Goal: Task Accomplishment & Management: Complete application form

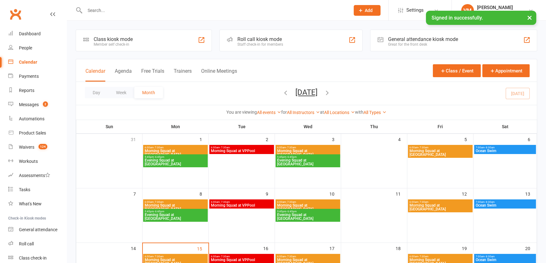
click at [129, 9] on input "text" at bounding box center [214, 10] width 262 height 9
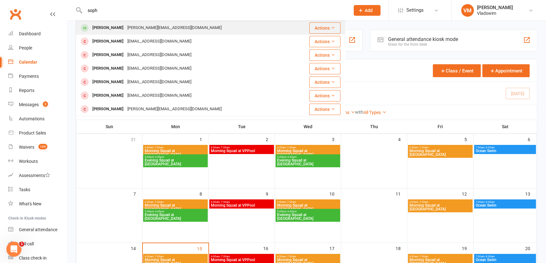
type input "soph"
click at [125, 27] on div "[PERSON_NAME][EMAIL_ADDRESS][DOMAIN_NAME]" at bounding box center [174, 27] width 98 height 9
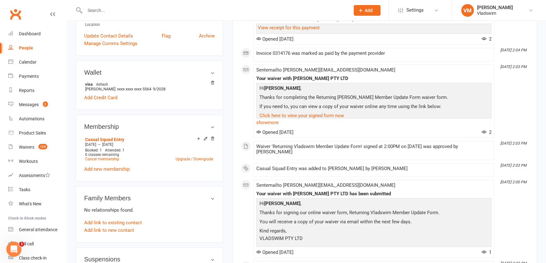
scroll to position [172, 0]
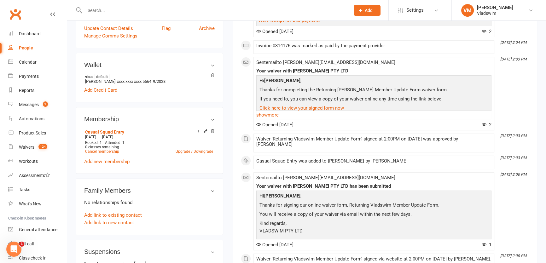
click at [100, 161] on link "Add new membership" at bounding box center [106, 162] width 45 height 6
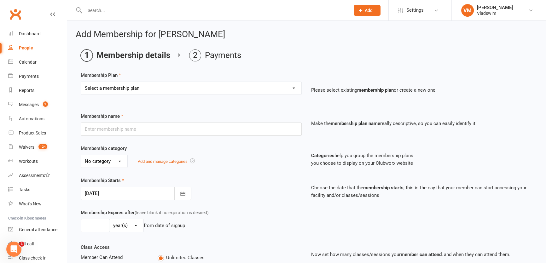
click at [293, 85] on select "Select a membership plan Create new Membership Plan Casual Squad Entry 5 Sessio…" at bounding box center [191, 88] width 220 height 13
click at [299, 59] on ol "Membership details Payments" at bounding box center [306, 55] width 451 height 12
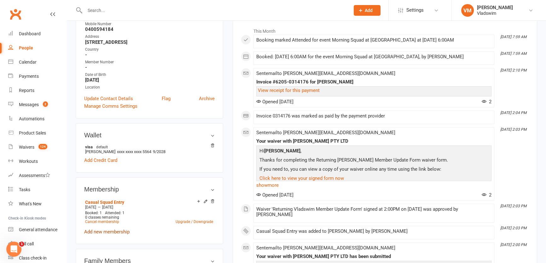
scroll to position [143, 0]
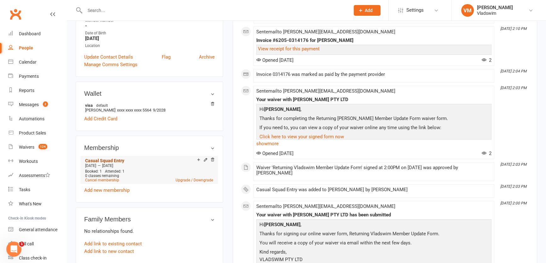
click at [115, 163] on link "Casual Squad Entry" at bounding box center [104, 160] width 39 height 5
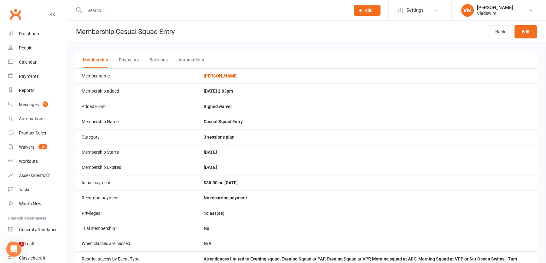
click at [194, 60] on button "Automations" at bounding box center [191, 60] width 26 height 16
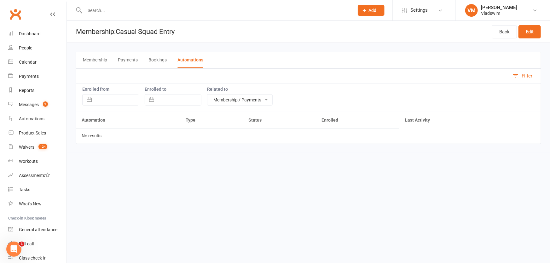
click at [161, 60] on button "Bookings" at bounding box center [157, 60] width 18 height 16
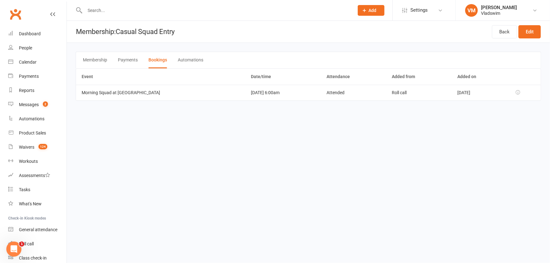
click at [134, 59] on button "Payments" at bounding box center [128, 60] width 20 height 16
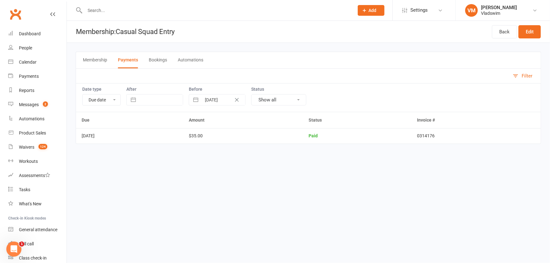
click at [85, 57] on button "Membership" at bounding box center [95, 60] width 24 height 16
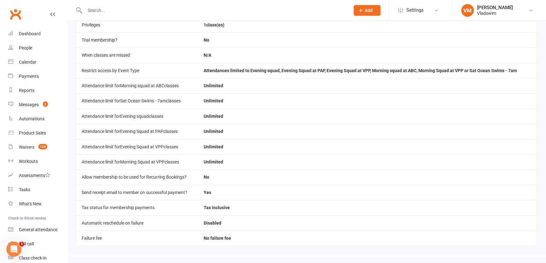
scroll to position [74, 0]
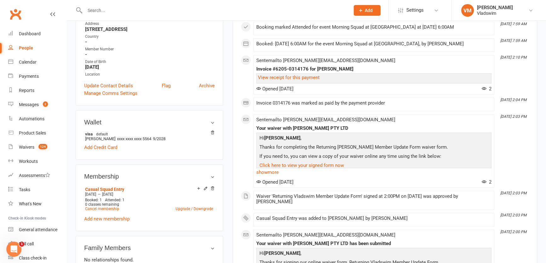
scroll to position [143, 0]
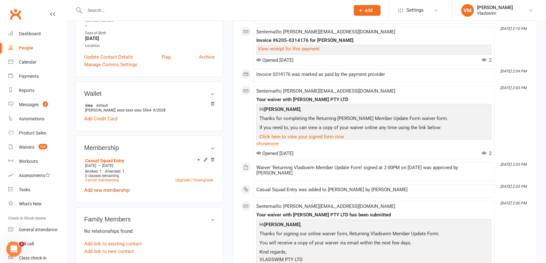
click at [115, 190] on link "Add new membership" at bounding box center [106, 190] width 45 height 6
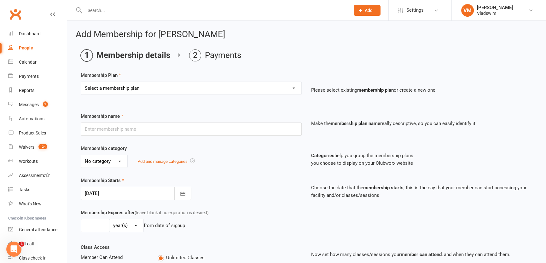
click at [295, 90] on select "Select a membership plan Create new Membership Plan Casual Squad Entry 5 Sessio…" at bounding box center [191, 88] width 220 height 13
select select "3"
click at [81, 82] on select "Select a membership plan Create new Membership Plan Casual Squad Entry 5 Sessio…" at bounding box center [191, 88] width 220 height 13
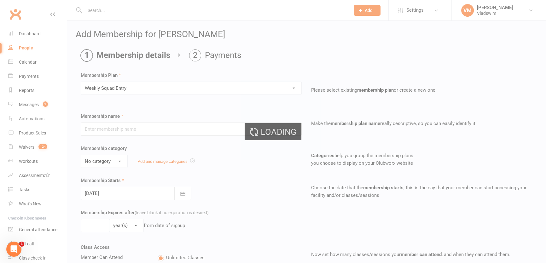
type input "Weekly Squad Entry"
select select "0"
type input "0"
select select "1"
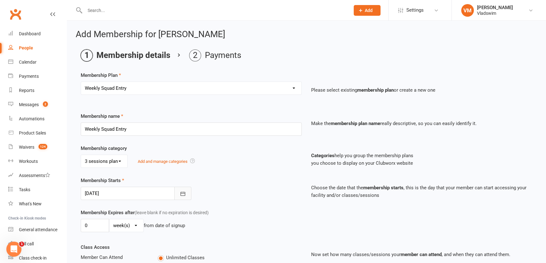
click at [184, 193] on icon "button" at bounding box center [182, 194] width 5 height 4
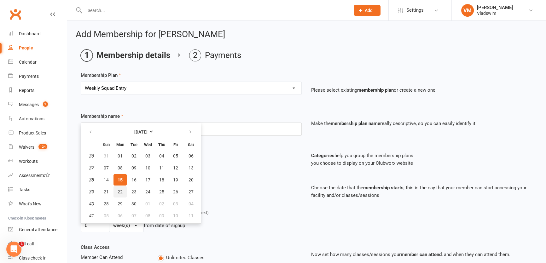
click at [121, 192] on span "22" at bounding box center [120, 191] width 5 height 5
type input "[DATE]"
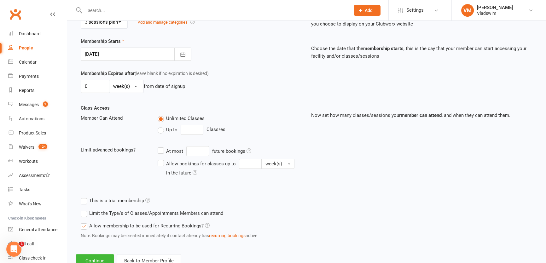
scroll to position [161, 0]
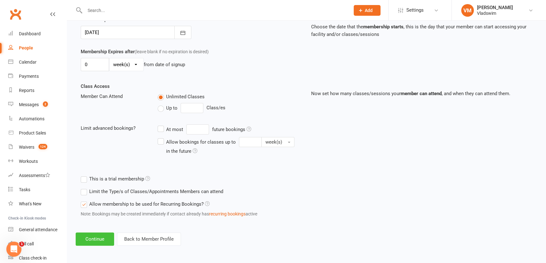
click at [92, 242] on button "Continue" at bounding box center [95, 239] width 38 height 13
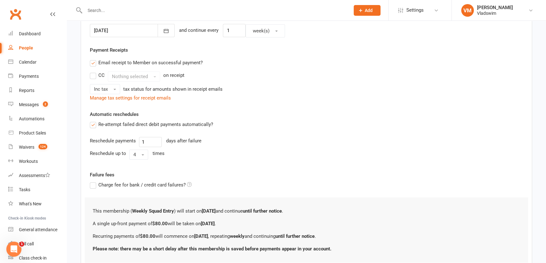
scroll to position [207, 0]
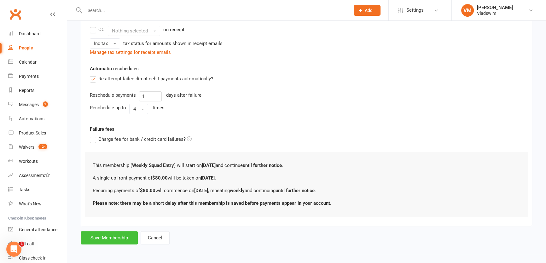
click at [117, 235] on button "Save Membership" at bounding box center [109, 237] width 57 height 13
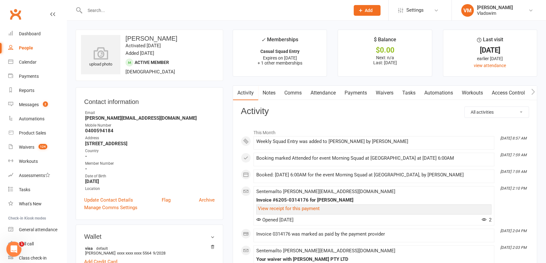
click at [102, 10] on input "text" at bounding box center [214, 10] width 262 height 9
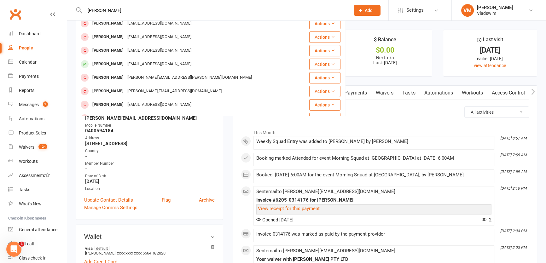
scroll to position [143, 0]
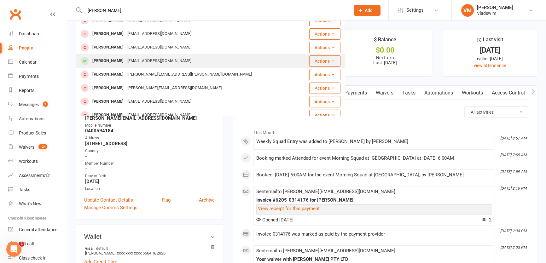
type input "[PERSON_NAME]"
click at [148, 60] on div "[EMAIL_ADDRESS][DOMAIN_NAME]" at bounding box center [159, 60] width 68 height 9
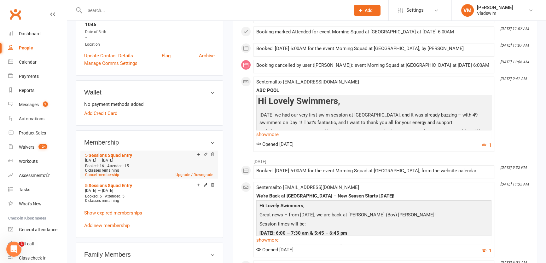
scroll to position [286, 0]
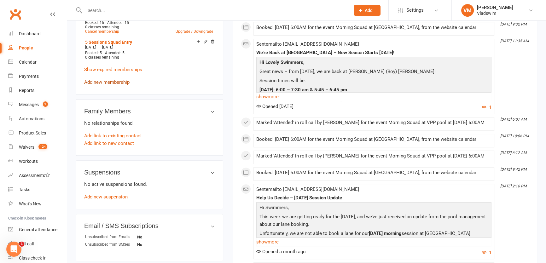
click at [119, 82] on link "Add new membership" at bounding box center [106, 82] width 45 height 6
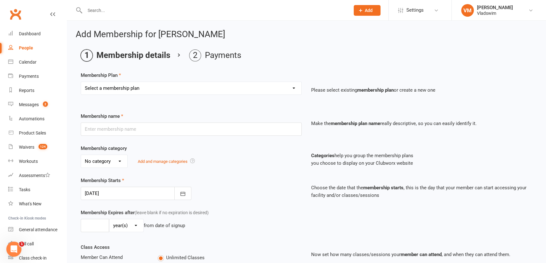
click at [295, 88] on select "Select a membership plan Create new Membership Plan Casual Squad Entry 5 Sessio…" at bounding box center [191, 88] width 220 height 13
select select "0"
click at [81, 82] on select "Select a membership plan Create new Membership Plan Casual Squad Entry 5 Sessio…" at bounding box center [191, 88] width 220 height 13
click at [291, 88] on select "Select a membership plan Create new Membership Plan Casual Squad Entry 5 Sessio…" at bounding box center [191, 88] width 220 height 13
click at [250, 61] on main "Membership details Payments Membership Plan Select a membership plan Create new…" at bounding box center [306, 216] width 461 height 334
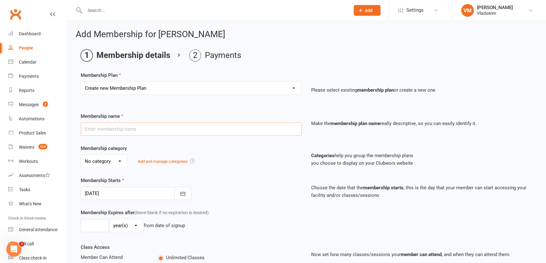
click at [274, 132] on input "text" at bounding box center [191, 129] width 221 height 13
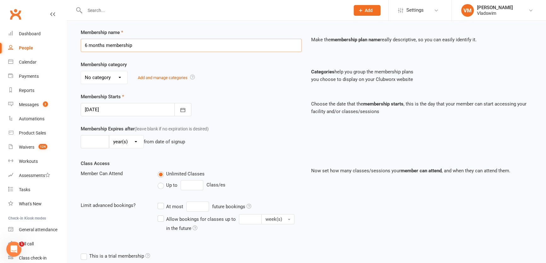
scroll to position [86, 0]
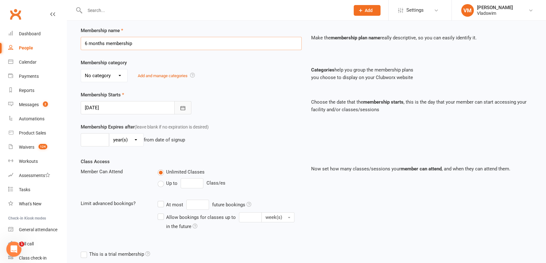
type input "6 months membership"
click at [183, 110] on icon "button" at bounding box center [183, 108] width 6 height 6
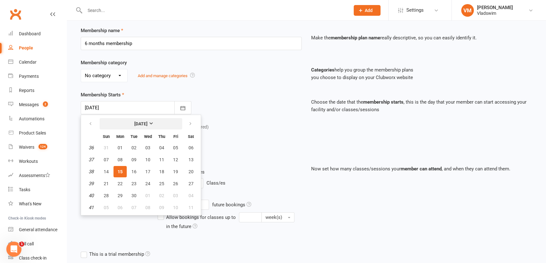
click at [147, 122] on strong "[DATE]" at bounding box center [140, 123] width 13 height 5
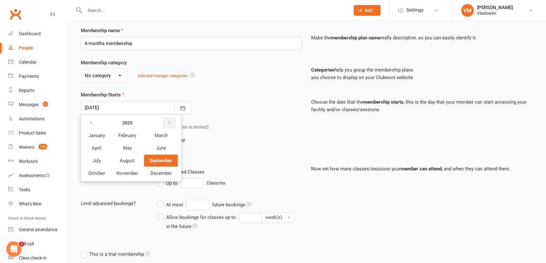
click at [170, 124] on icon "button" at bounding box center [169, 122] width 4 height 5
click at [88, 120] on button "button" at bounding box center [91, 122] width 14 height 11
click at [169, 121] on icon "button" at bounding box center [169, 122] width 4 height 5
click at [160, 138] on button "March" at bounding box center [160, 135] width 33 height 12
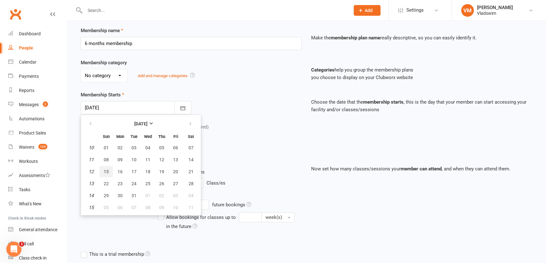
click at [108, 171] on button "15" at bounding box center [106, 171] width 13 height 11
type input "[DATE]"
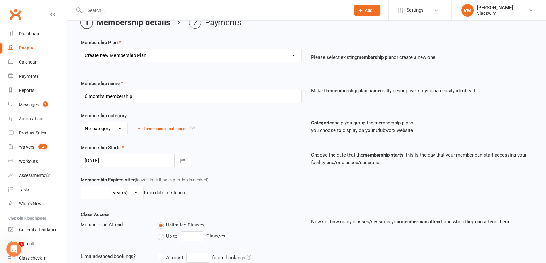
scroll to position [18, 0]
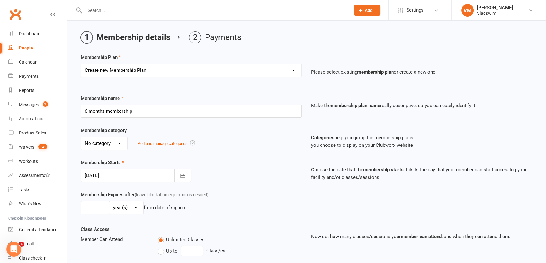
click at [120, 143] on select "No category 3 sessions plan" at bounding box center [104, 143] width 46 height 13
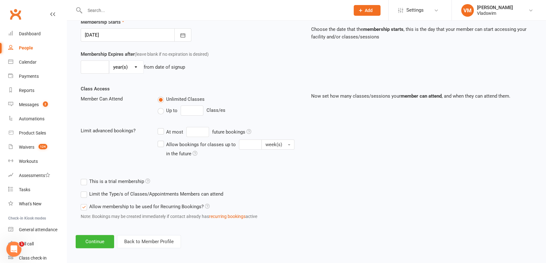
scroll to position [161, 0]
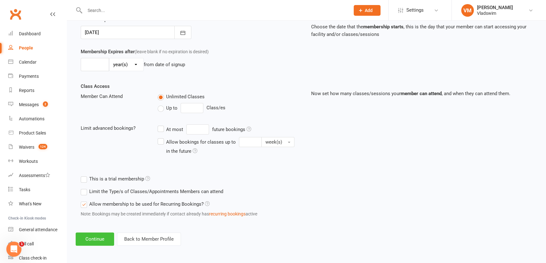
click at [99, 242] on button "Continue" at bounding box center [95, 239] width 38 height 13
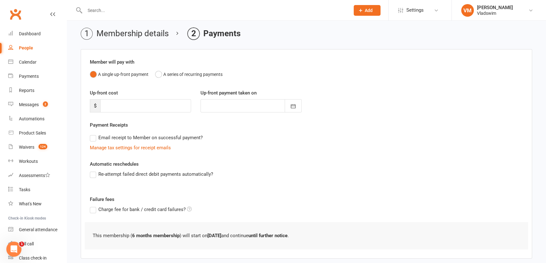
scroll to position [54, 0]
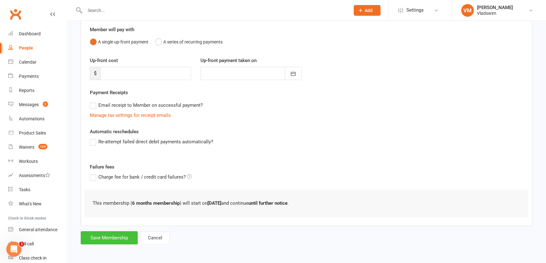
click at [118, 238] on button "Save Membership" at bounding box center [109, 237] width 57 height 13
type input "0"
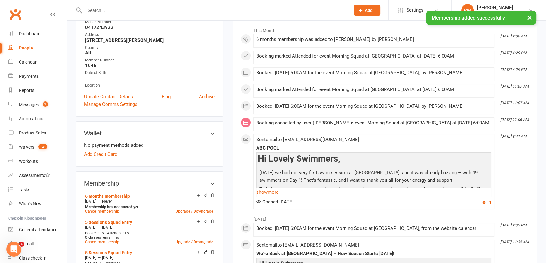
scroll to position [114, 0]
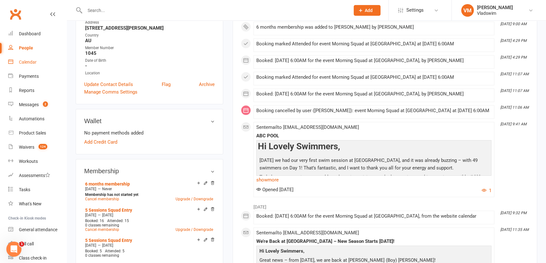
click at [31, 62] on div "Calendar" at bounding box center [28, 62] width 18 height 5
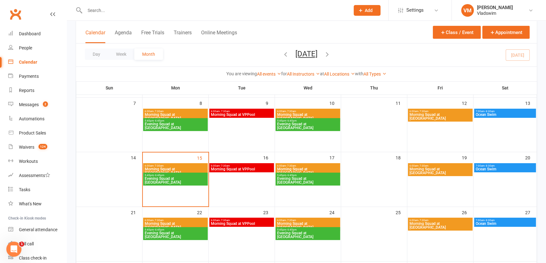
scroll to position [114, 0]
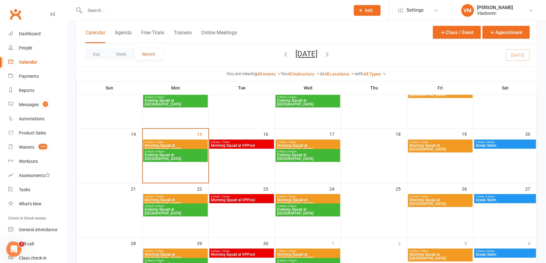
click at [175, 144] on span "Morning Squad at [GEOGRAPHIC_DATA]" at bounding box center [175, 148] width 62 height 8
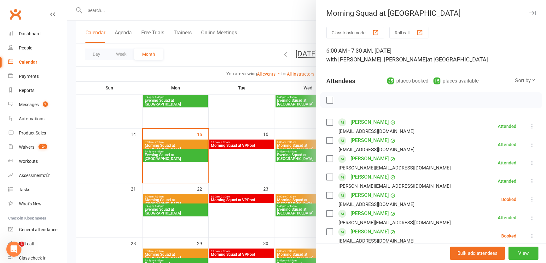
click at [342, 92] on div at bounding box center [430, 100] width 221 height 16
click at [403, 28] on button "Roll call" at bounding box center [408, 33] width 39 height 12
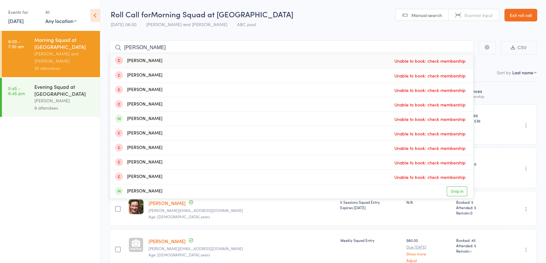
type input "[PERSON_NAME]"
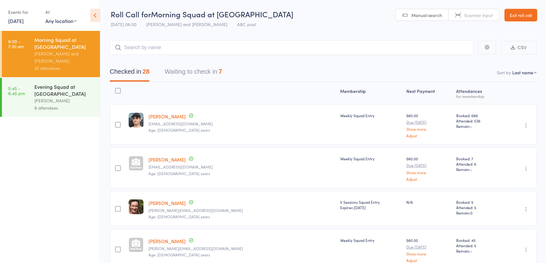
click at [149, 50] on input "search" at bounding box center [292, 47] width 364 height 14
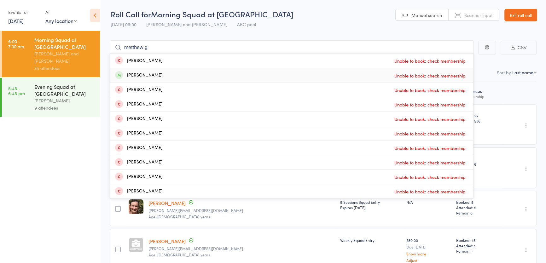
type input "metthew g"
click at [516, 12] on link "Exit roll call" at bounding box center [520, 15] width 33 height 13
